Goal: Information Seeking & Learning: Learn about a topic

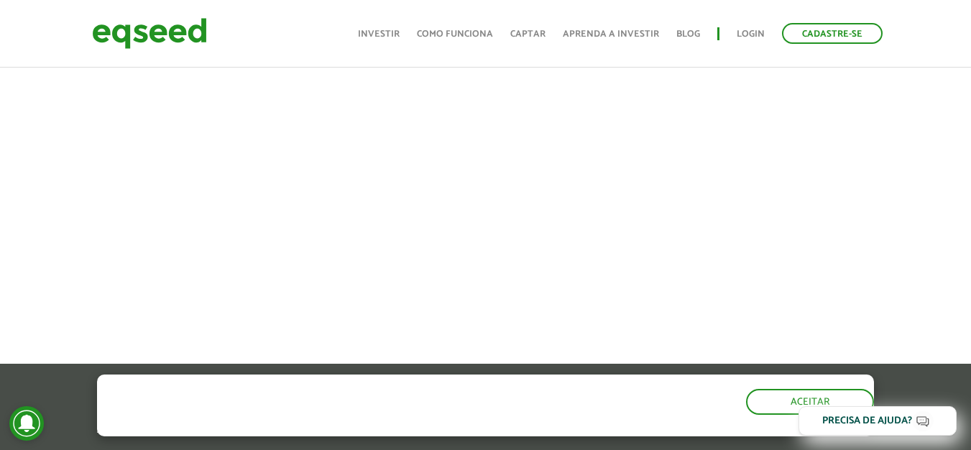
scroll to position [603, 0]
click at [845, 395] on button "Aceitar" at bounding box center [811, 400] width 125 height 23
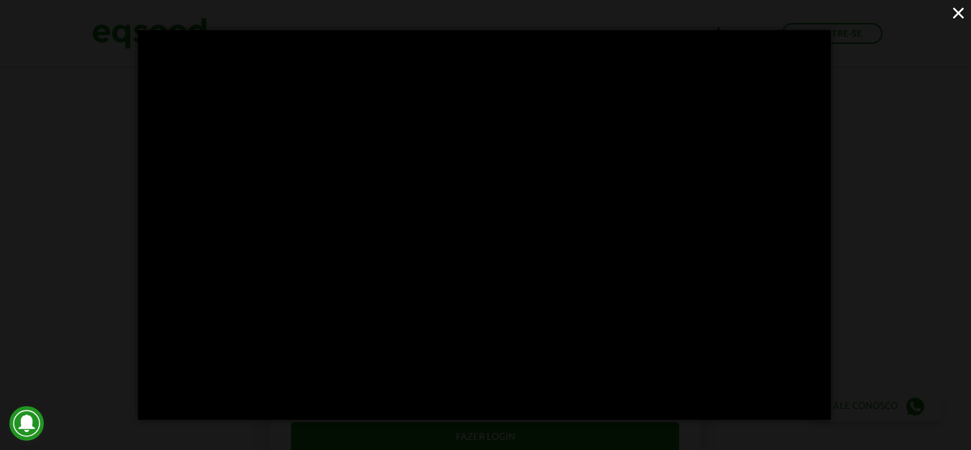
scroll to position [1053, 0]
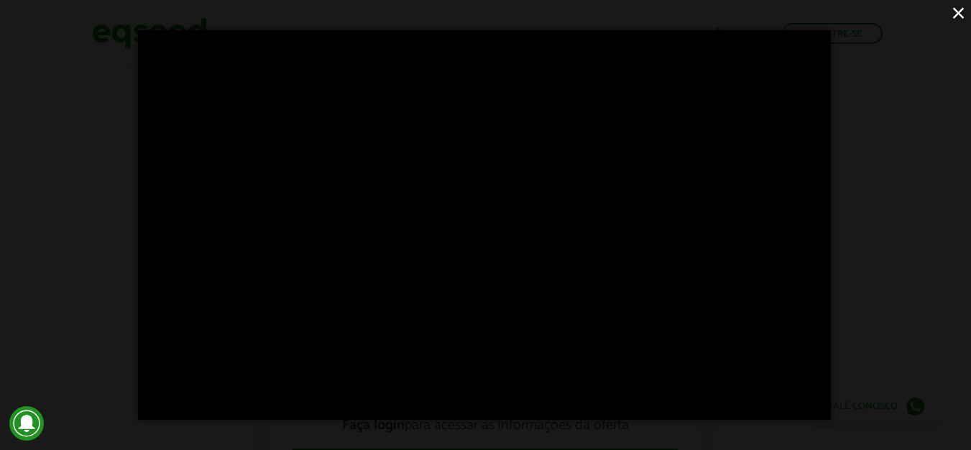
scroll to position [1053, 0]
click at [884, 339] on div "×" at bounding box center [485, 225] width 971 height 450
